Goal: Task Accomplishment & Management: Use online tool/utility

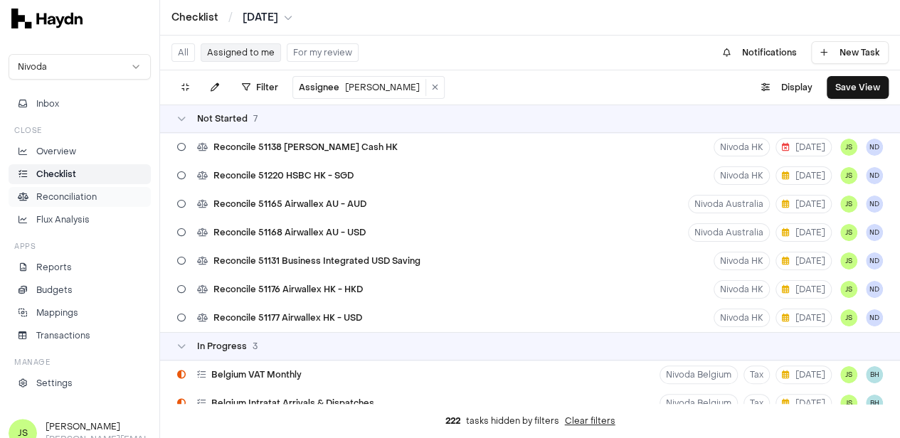
click at [63, 191] on p "Reconciliation" at bounding box center [66, 197] width 60 height 13
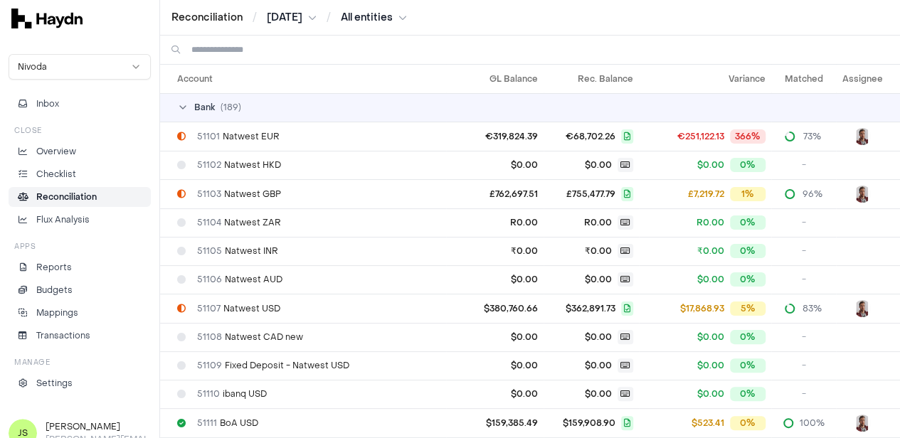
click at [287, 8] on div "Reconciliation / [DATE] / All entities" at bounding box center [530, 18] width 740 height 36
click at [287, 14] on html "Reconciliation / [DATE] / All entities Nivoda Inbox Close Overview Checklist Re…" at bounding box center [450, 219] width 900 height 438
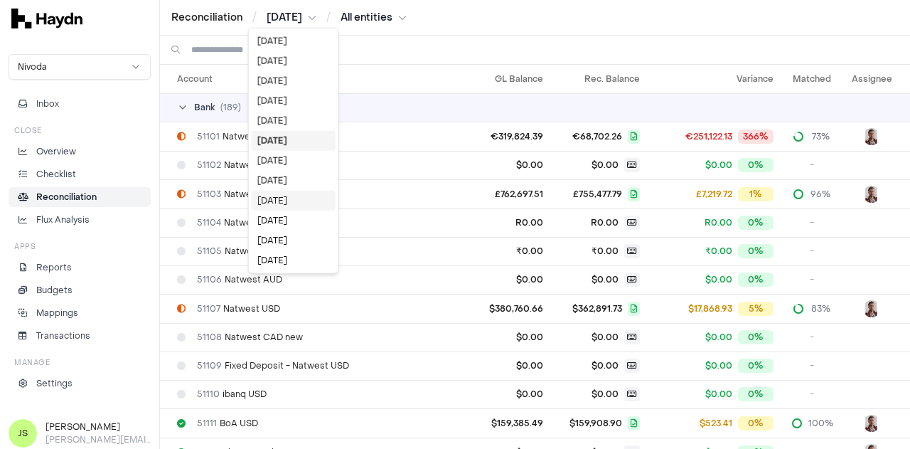
click at [281, 193] on div "[DATE]" at bounding box center [294, 201] width 84 height 20
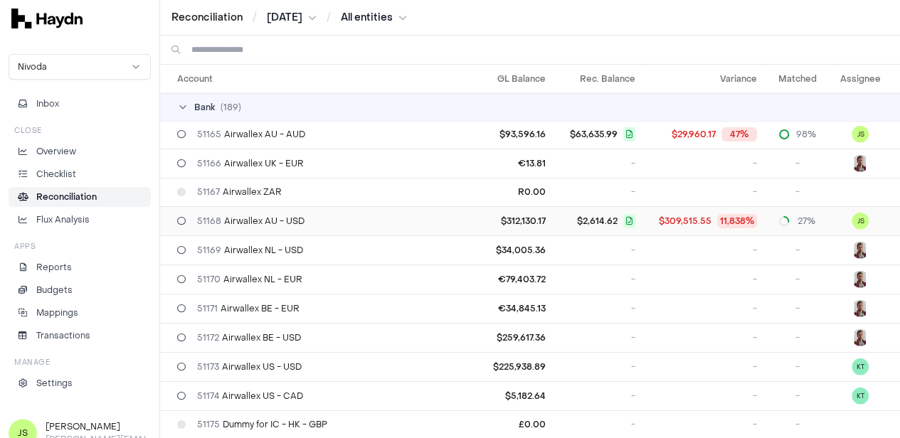
scroll to position [1778, 0]
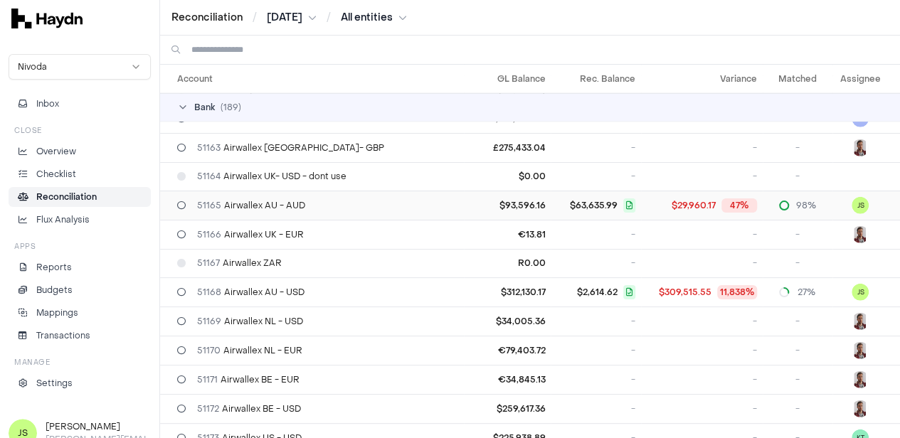
click at [337, 200] on div "51165 Airwallex AU - AUD" at bounding box center [317, 205] width 281 height 11
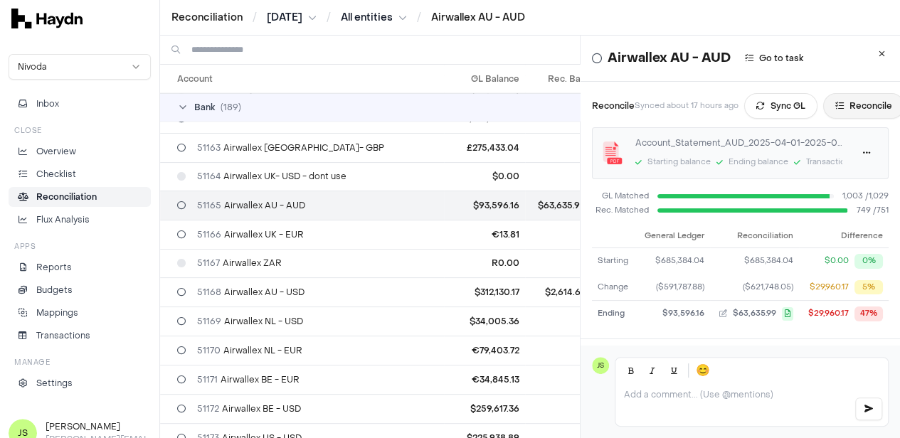
click at [865, 102] on button "Reconcile" at bounding box center [863, 106] width 81 height 26
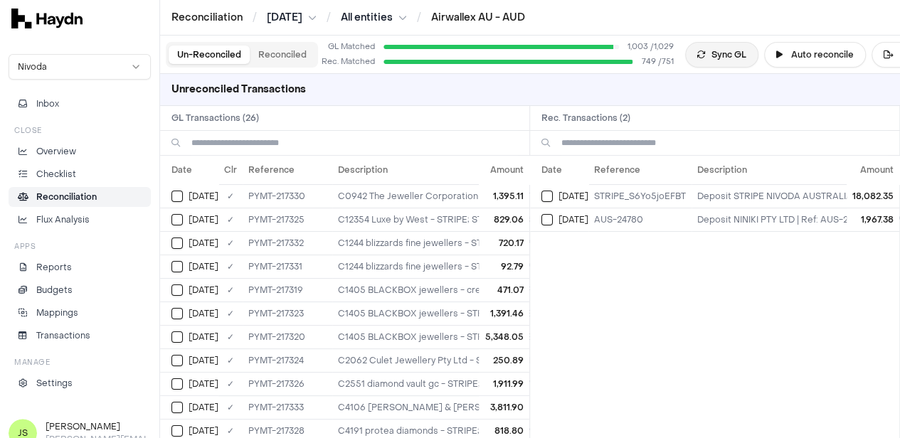
click at [717, 44] on button "Sync GL" at bounding box center [721, 55] width 73 height 26
click at [171, 192] on button "Select GL transaction 8303573" at bounding box center [176, 196] width 11 height 11
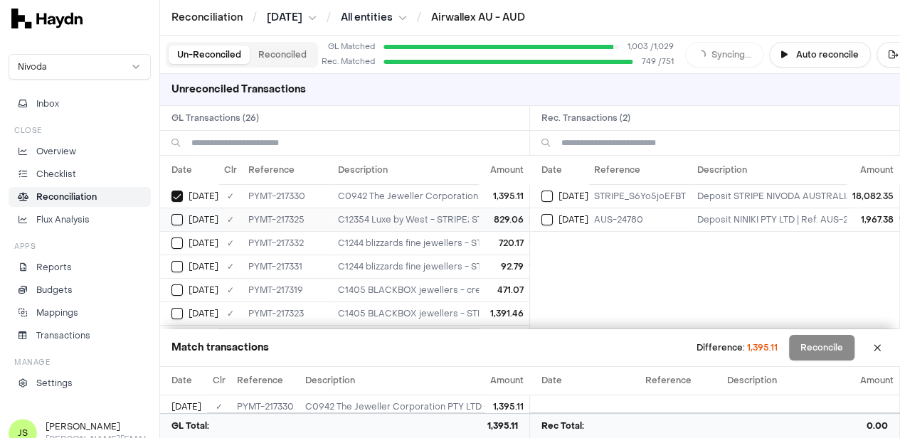
click at [176, 223] on button "Select GL transaction 8303568" at bounding box center [176, 219] width 11 height 11
click at [176, 243] on button "Select GL transaction 8303575" at bounding box center [176, 243] width 11 height 11
click at [885, 351] on button at bounding box center [877, 347] width 23 height 23
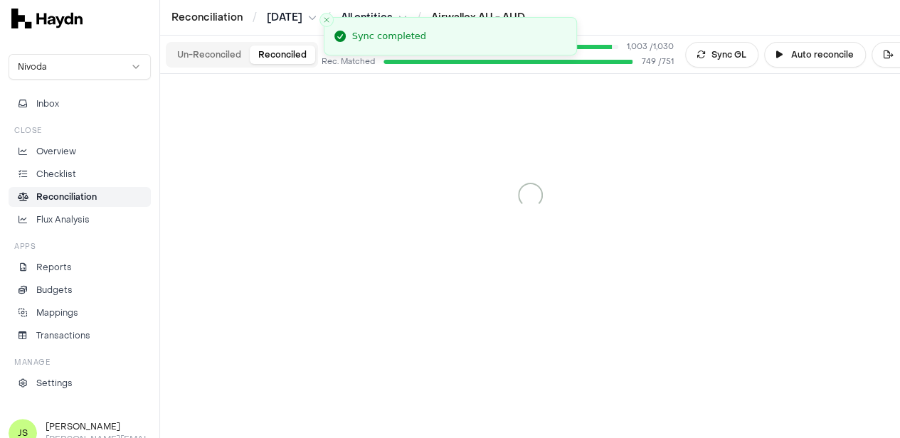
click at [292, 52] on button "Reconciled" at bounding box center [282, 55] width 65 height 18
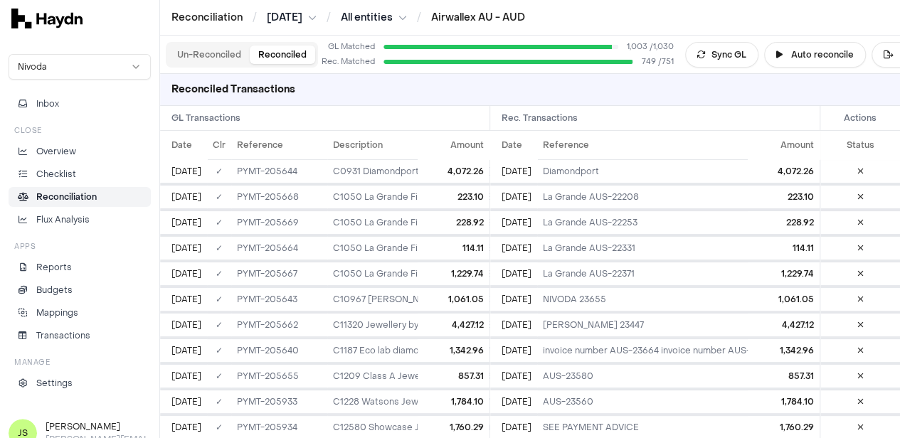
click at [222, 57] on button "Un-Reconciled" at bounding box center [209, 55] width 81 height 18
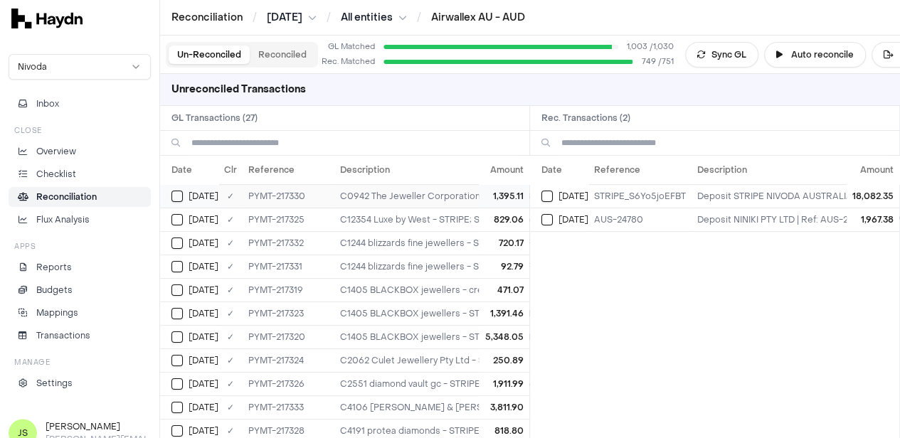
click at [183, 195] on div "[DATE]" at bounding box center [194, 196] width 47 height 11
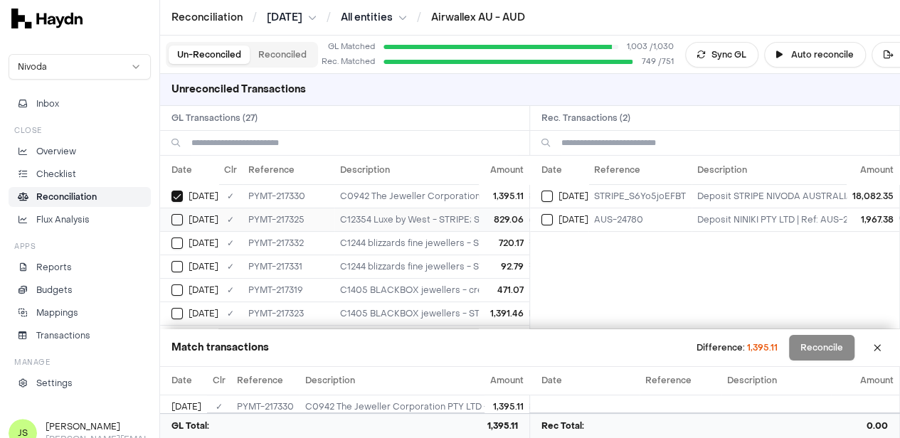
click at [175, 220] on button "Select GL transaction 8303568" at bounding box center [176, 219] width 11 height 11
drag, startPoint x: 179, startPoint y: 243, endPoint x: 176, endPoint y: 270, distance: 27.2
click at [179, 244] on button "Select GL transaction 8303575" at bounding box center [176, 243] width 11 height 11
click at [176, 270] on button "Select GL transaction 8303574" at bounding box center [176, 266] width 11 height 11
click at [180, 284] on button "Select GL transaction 8303564" at bounding box center [176, 289] width 11 height 11
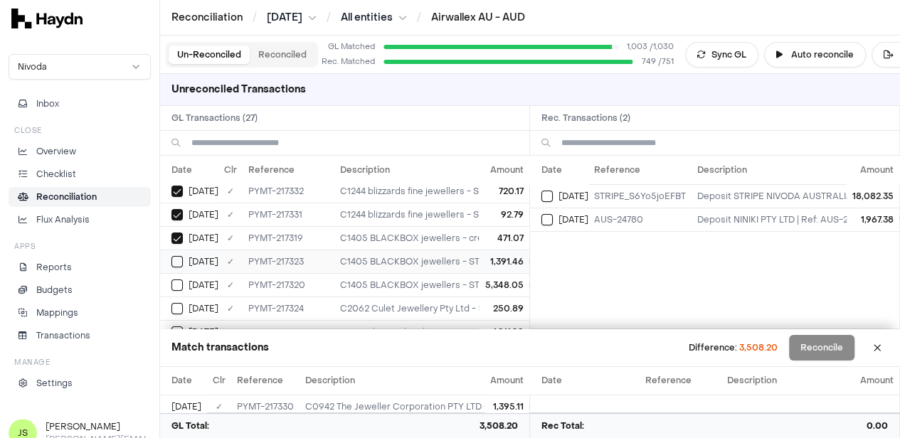
scroll to position [71, 0]
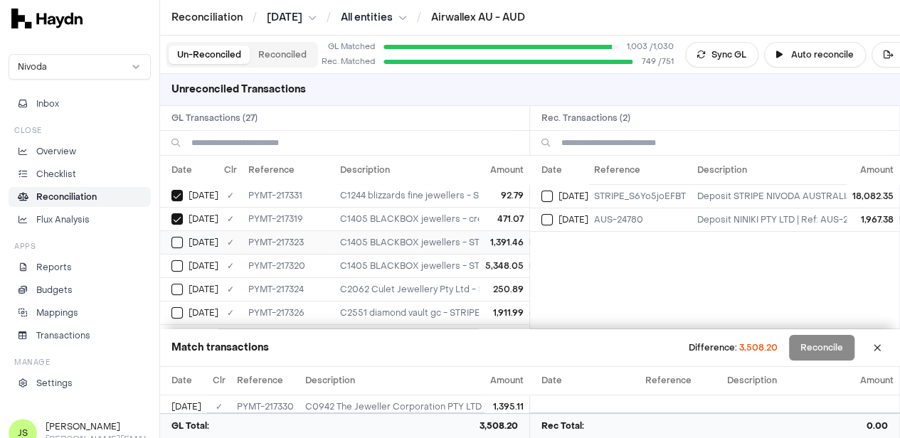
click at [176, 232] on td "[DATE]" at bounding box center [189, 241] width 58 height 23
click at [176, 265] on button "Select GL transaction 8303565" at bounding box center [176, 265] width 11 height 11
click at [176, 288] on button "Select GL transaction 8303567" at bounding box center [176, 289] width 11 height 11
click at [178, 238] on button "Select GL transaction 8303569" at bounding box center [176, 241] width 11 height 11
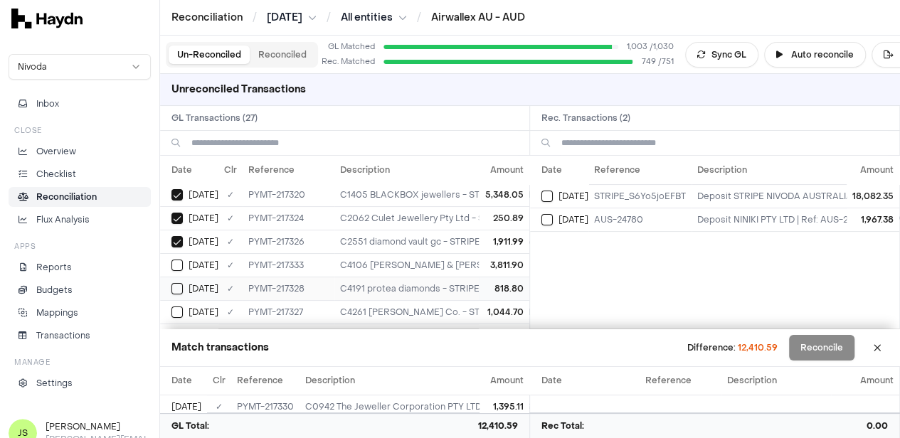
drag, startPoint x: 180, startPoint y: 261, endPoint x: 178, endPoint y: 280, distance: 19.3
click at [180, 261] on button "Select GL transaction 8303576" at bounding box center [176, 265] width 11 height 11
drag, startPoint x: 179, startPoint y: 281, endPoint x: 191, endPoint y: 269, distance: 16.6
click at [179, 283] on button "Select GL transaction 8303571" at bounding box center [176, 288] width 11 height 11
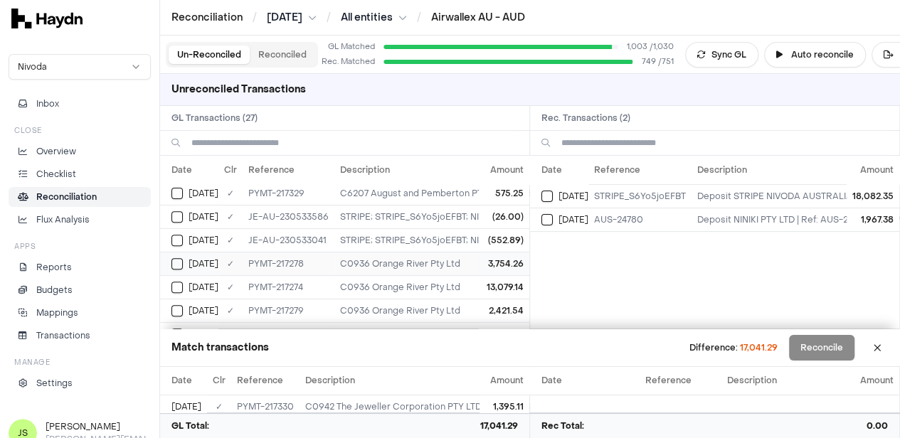
scroll to position [213, 0]
click at [179, 235] on button "Select GL transaction 8303570" at bounding box center [176, 240] width 11 height 11
click at [177, 253] on td "[DATE]" at bounding box center [189, 263] width 58 height 23
click at [178, 282] on button "Select GL transaction 101582734" at bounding box center [176, 287] width 11 height 11
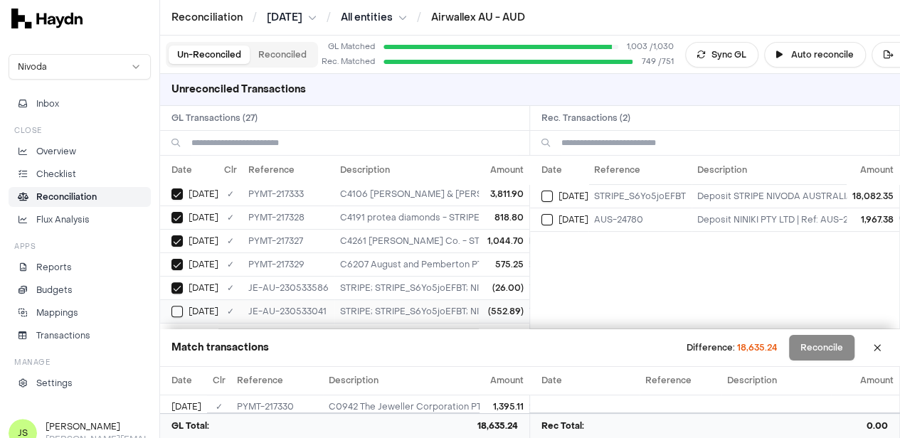
click at [178, 306] on button "Select GL transaction 8302665" at bounding box center [176, 311] width 11 height 11
click at [547, 191] on button "Select reconciliation transaction 38393" at bounding box center [546, 196] width 11 height 11
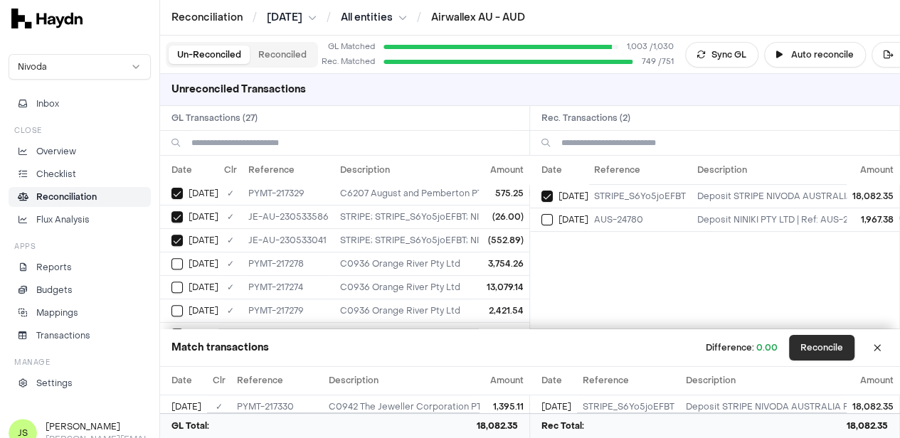
click at [814, 354] on button "Reconcile" at bounding box center [821, 348] width 65 height 26
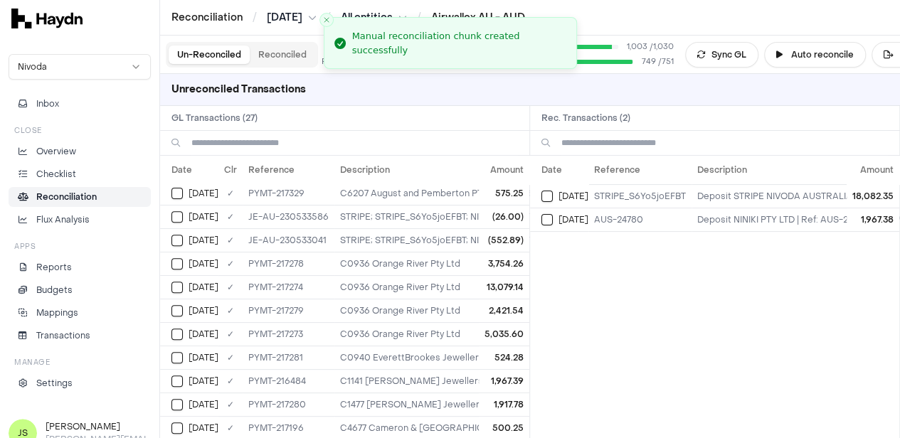
scroll to position [0, 0]
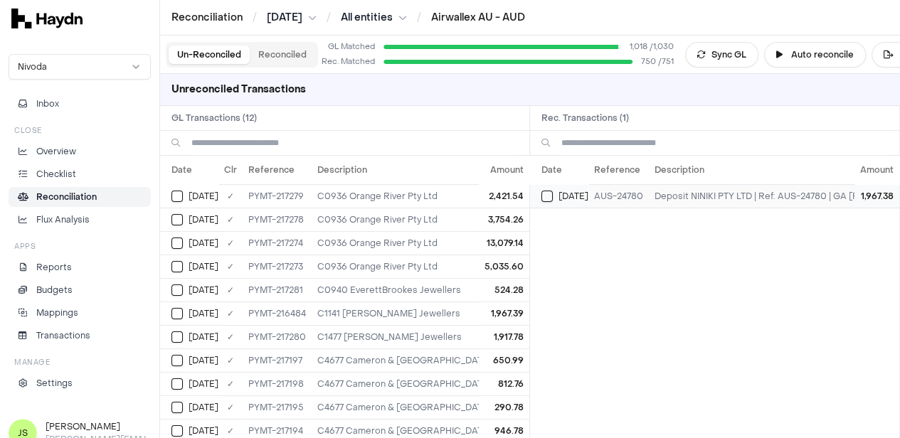
click at [548, 194] on button "Select reconciliation transaction 38845" at bounding box center [546, 196] width 11 height 11
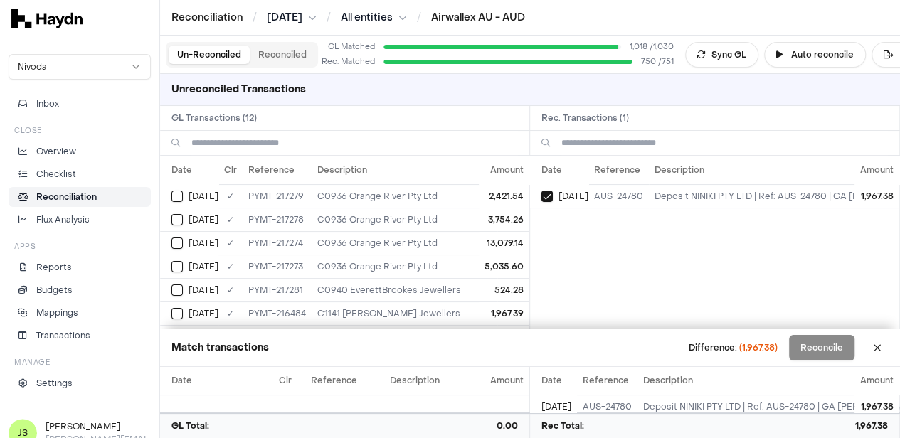
scroll to position [13, 0]
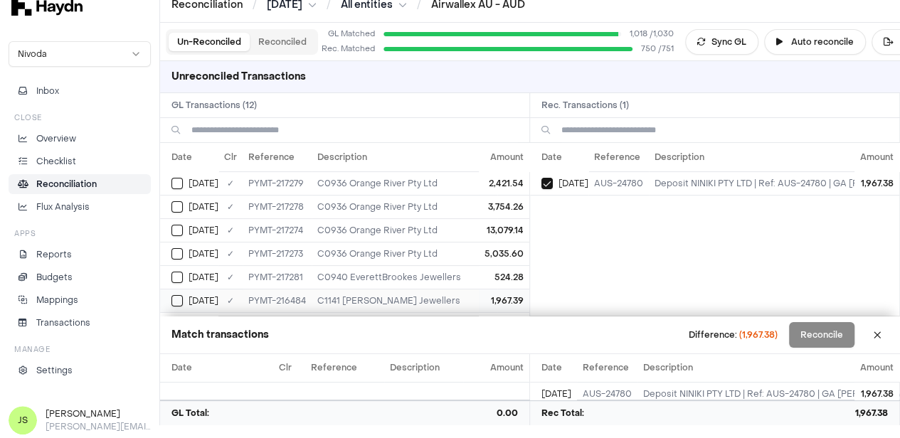
click at [171, 295] on button "Select GL transaction 8303484" at bounding box center [176, 300] width 11 height 11
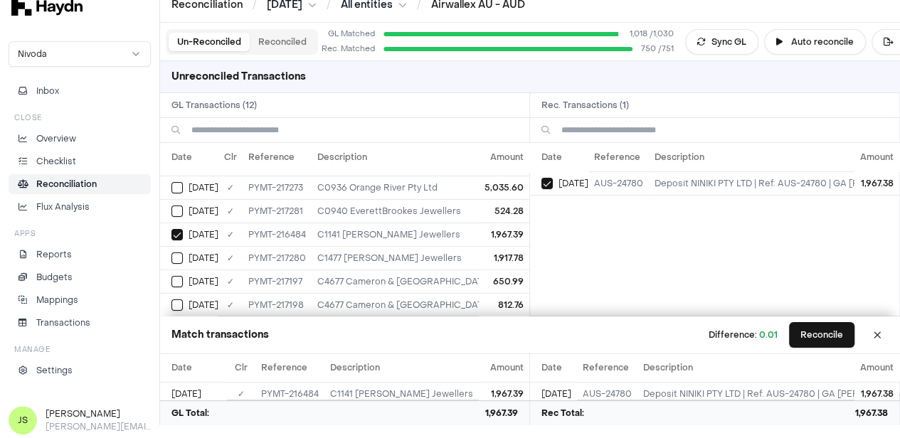
scroll to position [134, 0]
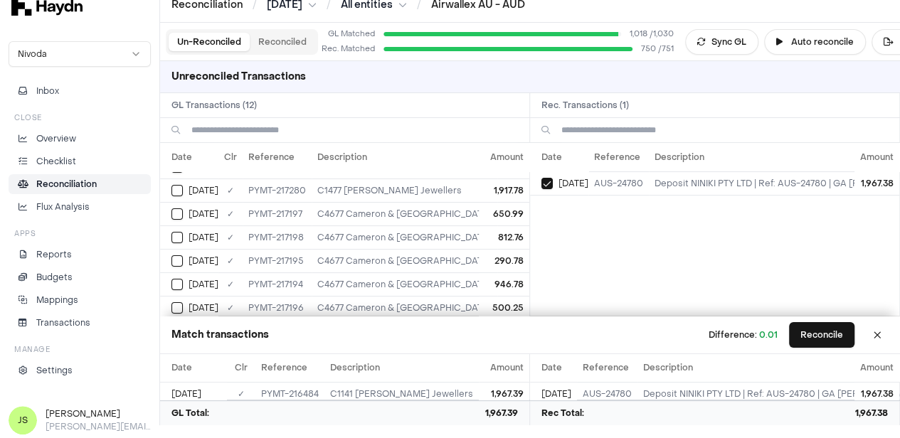
click at [777, 335] on span "0.01" at bounding box center [768, 334] width 18 height 11
click at [324, 390] on td "PYMT-216484" at bounding box center [289, 394] width 69 height 23
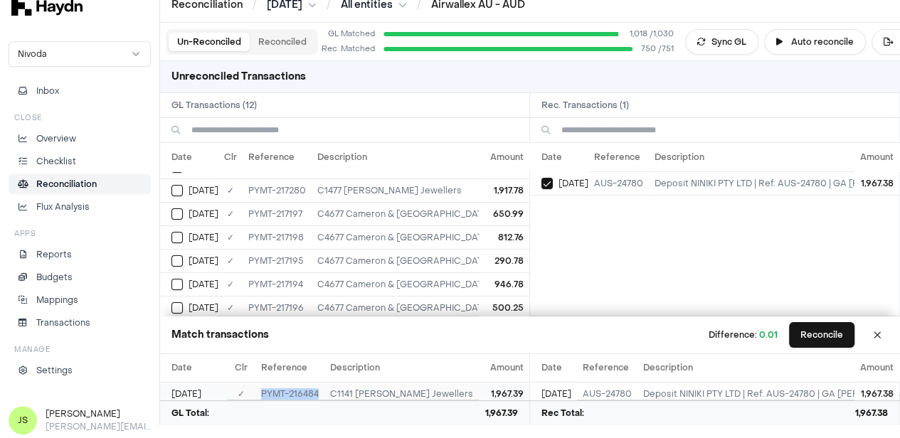
copy td "PYMT-216484"
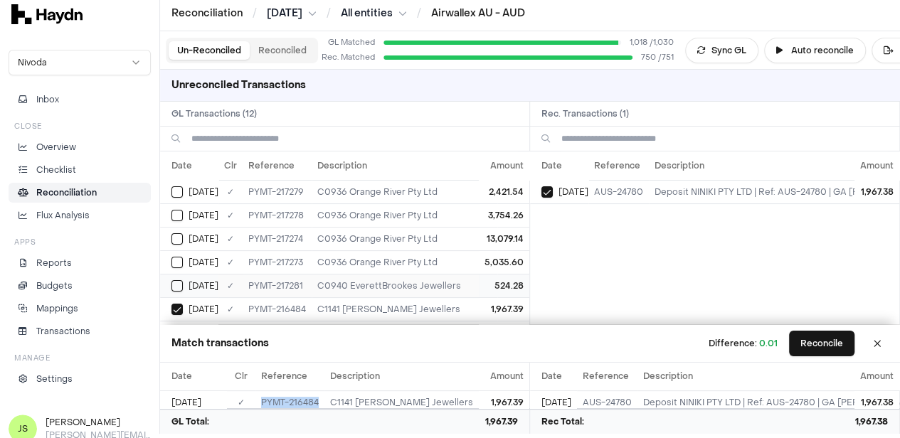
scroll to position [0, 0]
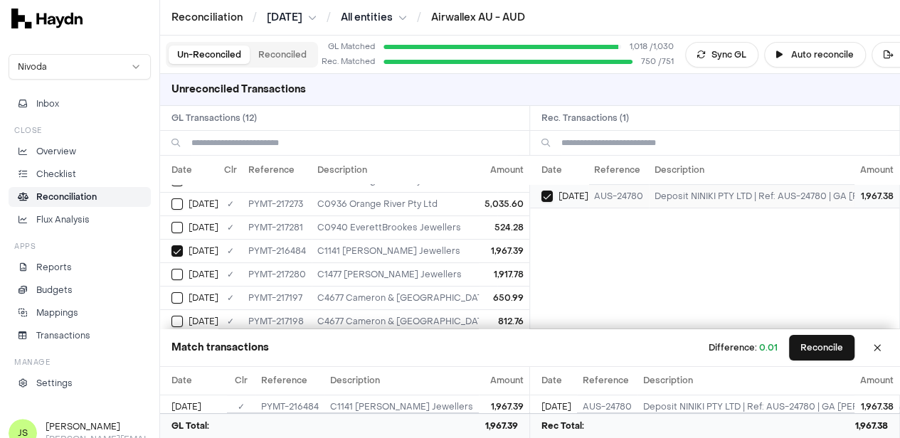
click at [560, 196] on div "[DATE]" at bounding box center [564, 196] width 47 height 11
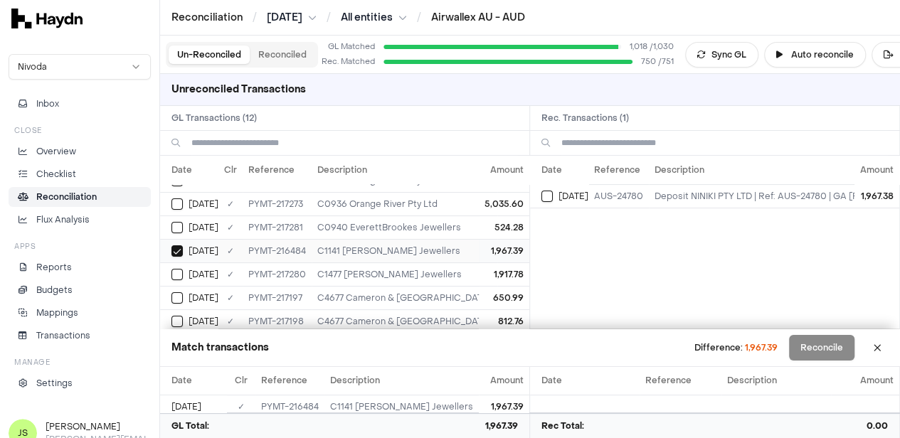
click at [180, 252] on button "Select GL transaction 8303484" at bounding box center [176, 250] width 11 height 11
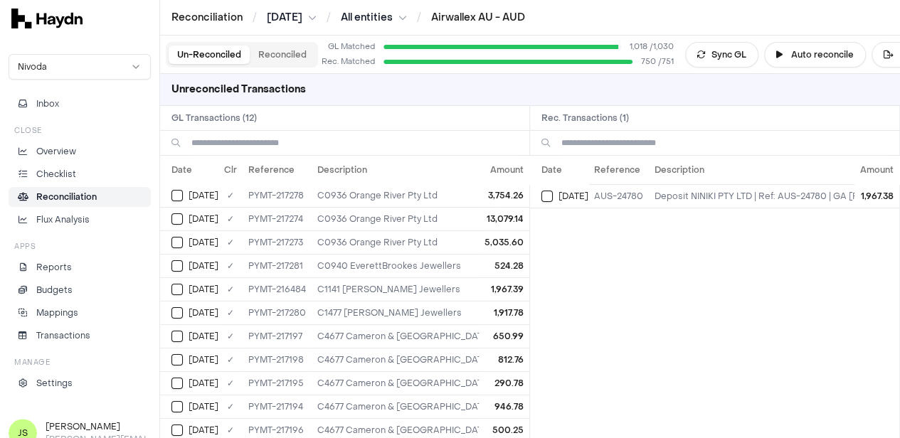
type button "on"
